Goal: Find specific page/section: Find specific page/section

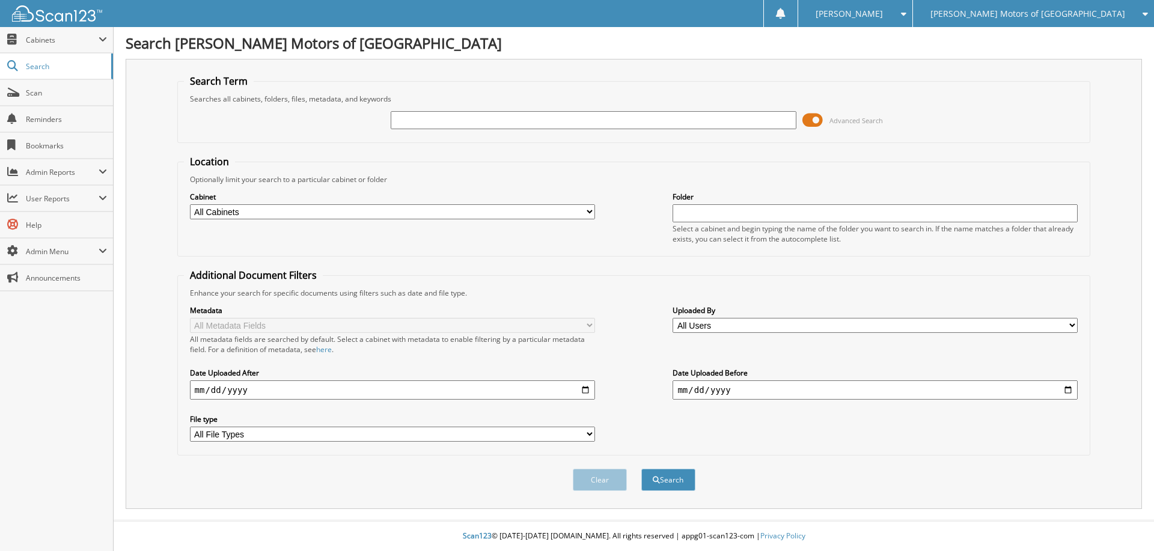
click at [582, 115] on input "text" at bounding box center [593, 120] width 405 height 18
type input "515816"
click at [641, 469] on button "Search" at bounding box center [668, 480] width 54 height 22
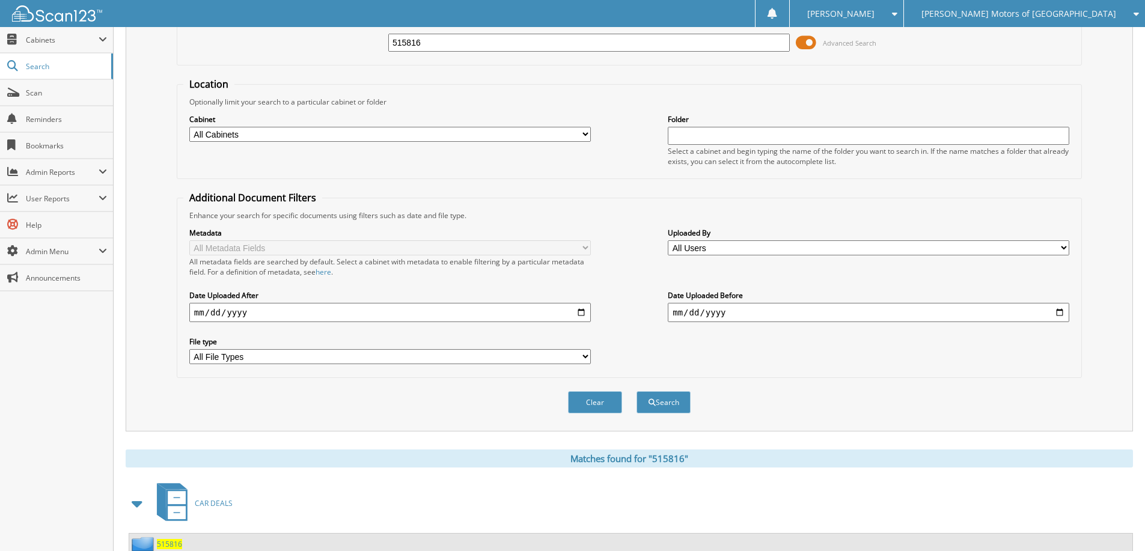
scroll to position [187, 0]
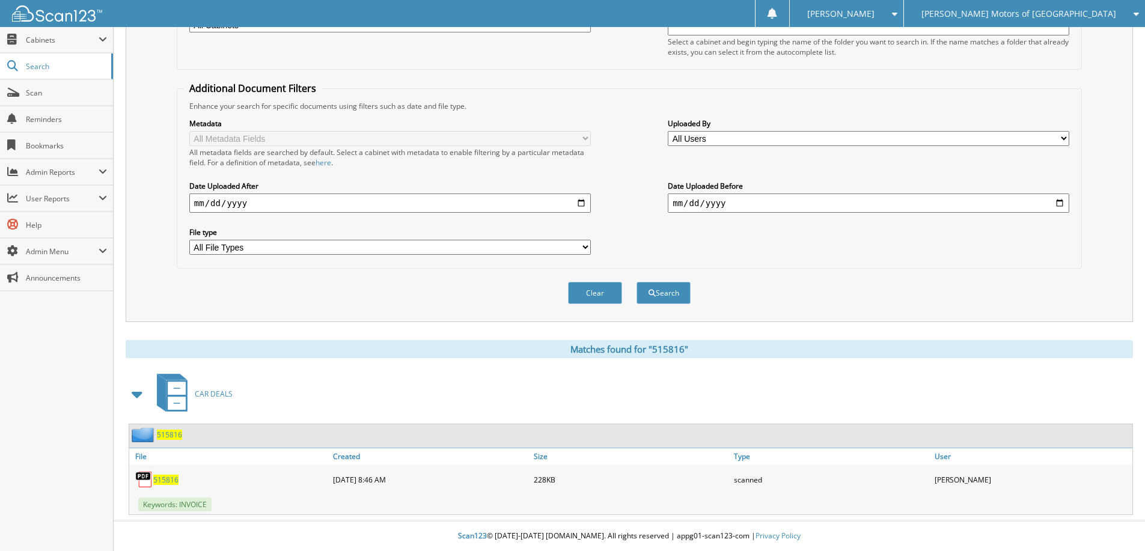
click at [174, 431] on span "515816" at bounding box center [169, 435] width 25 height 10
